Goal: Information Seeking & Learning: Understand process/instructions

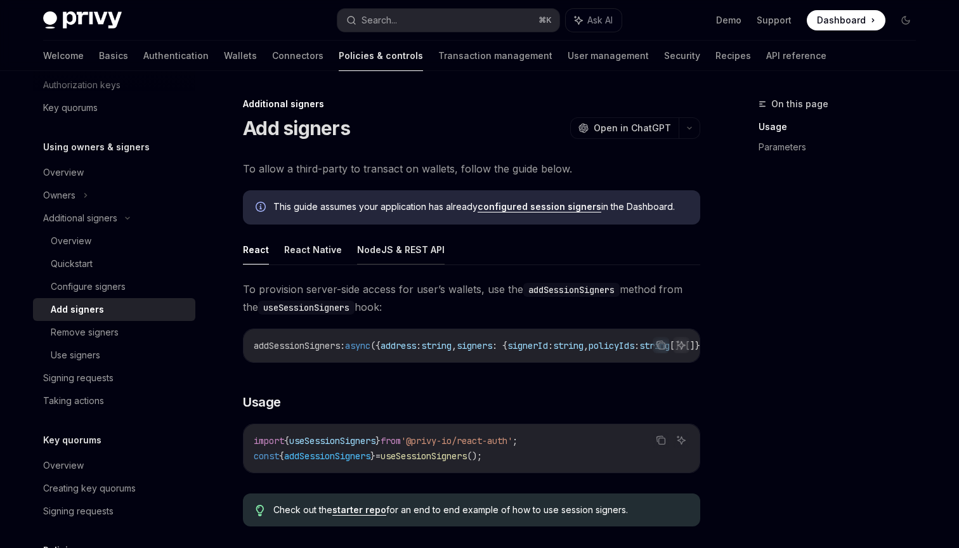
click at [392, 249] on button "NodeJS & REST API" at bounding box center [401, 250] width 88 height 30
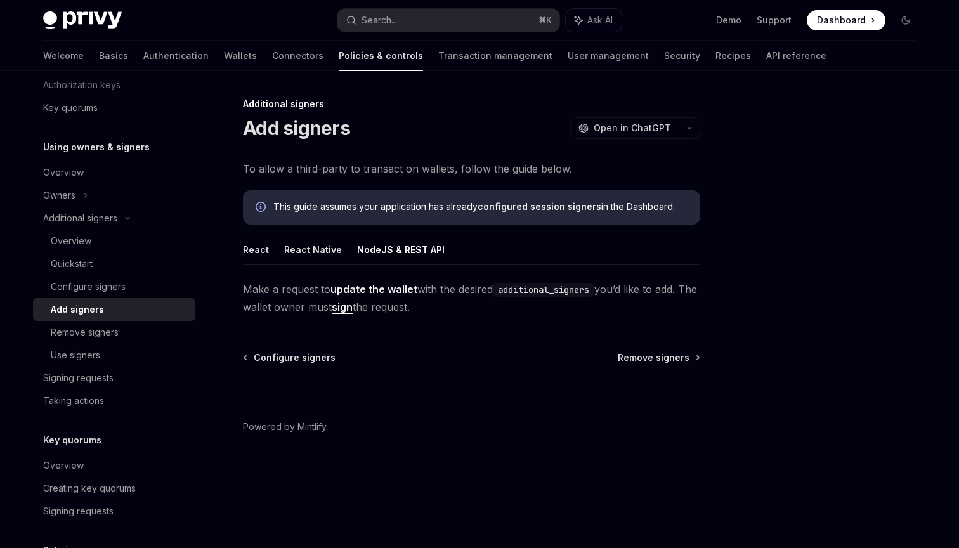
click at [368, 291] on link "update the wallet" at bounding box center [373, 289] width 87 height 13
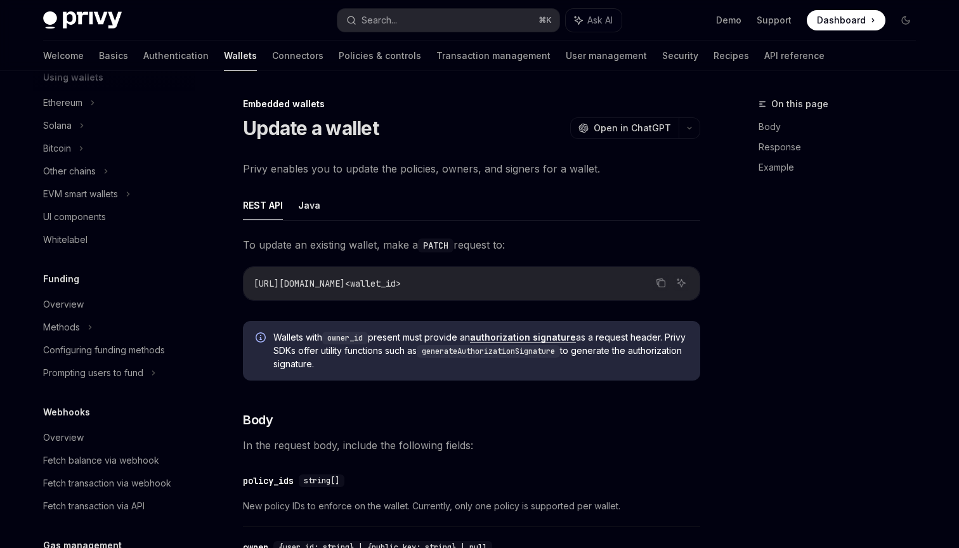
type textarea "*"
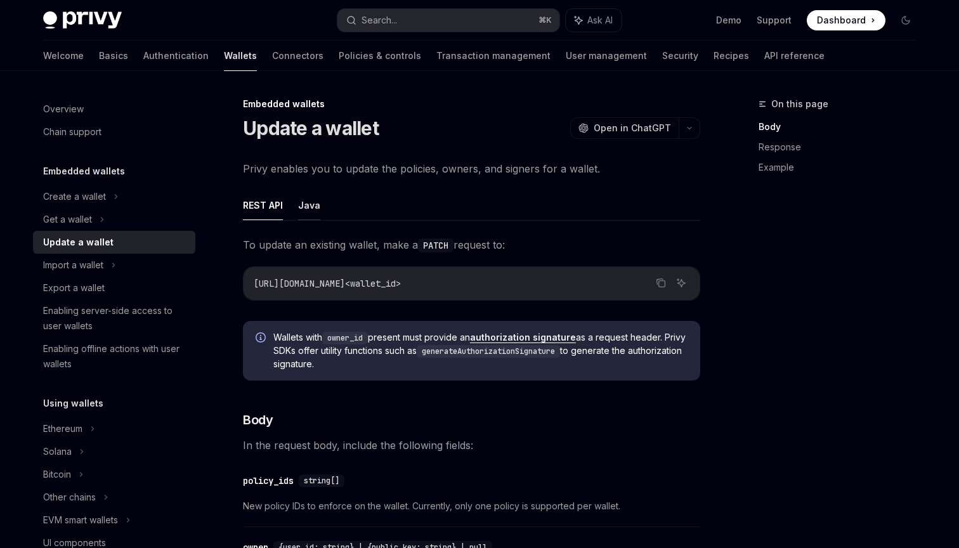
click at [318, 210] on button "Java" at bounding box center [309, 205] width 22 height 30
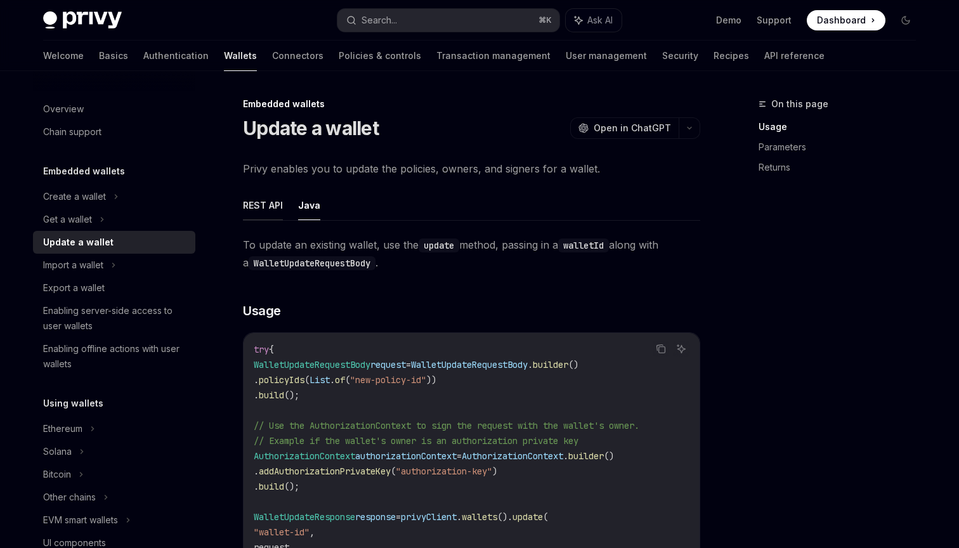
click at [252, 192] on button "REST API" at bounding box center [263, 205] width 40 height 30
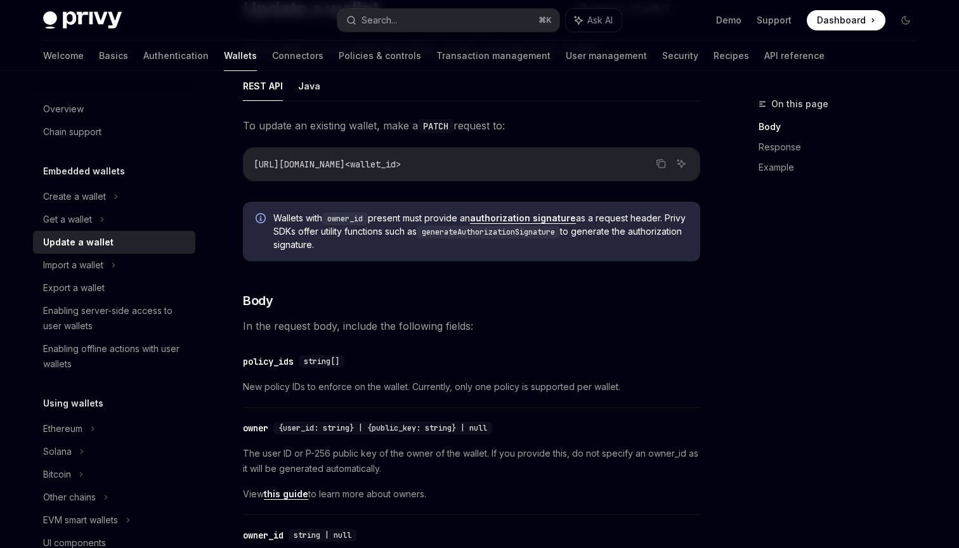
scroll to position [122, 0]
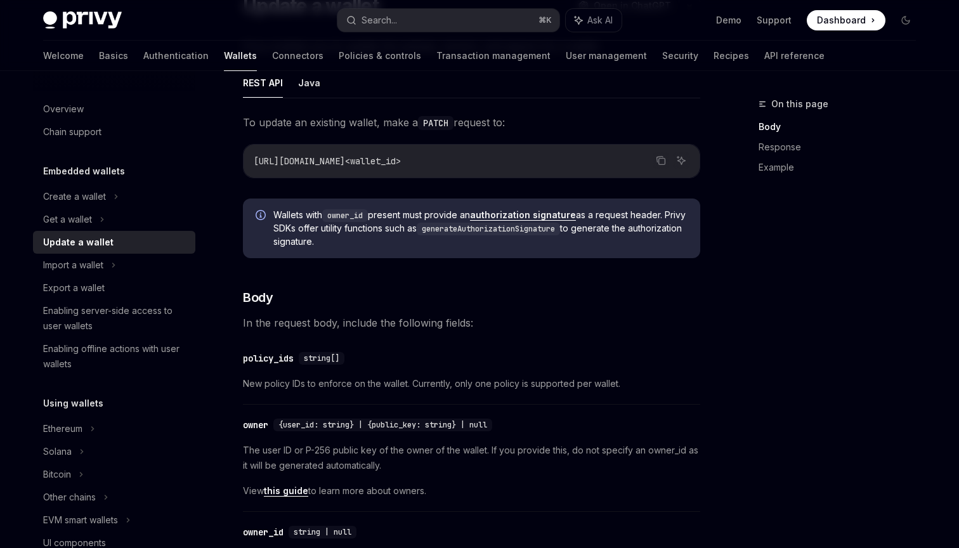
click at [522, 214] on link "authorization signature" at bounding box center [523, 214] width 106 height 11
click at [507, 216] on link "authorization signature" at bounding box center [523, 214] width 106 height 11
click at [500, 218] on link "authorization signature" at bounding box center [523, 214] width 106 height 11
type textarea "*"
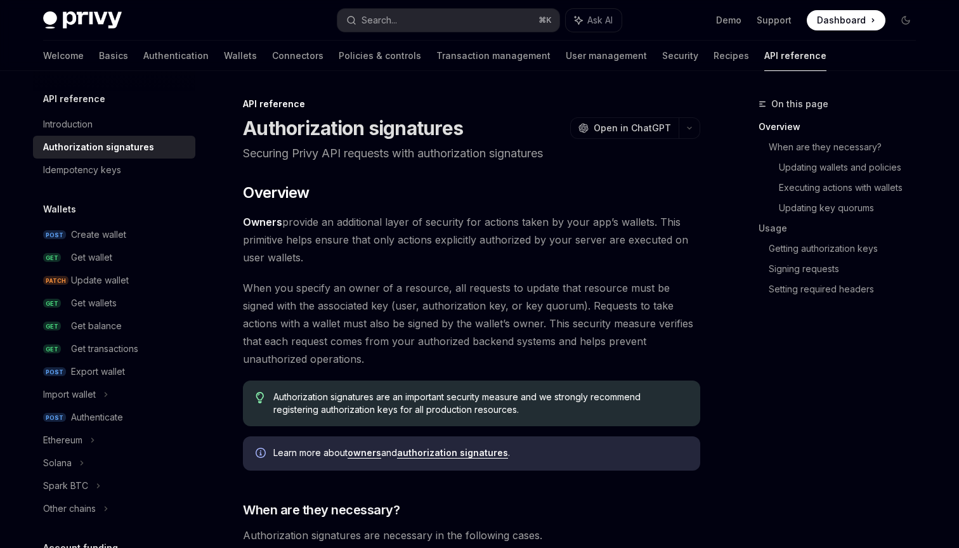
scroll to position [379, 0]
